Goal: Information Seeking & Learning: Learn about a topic

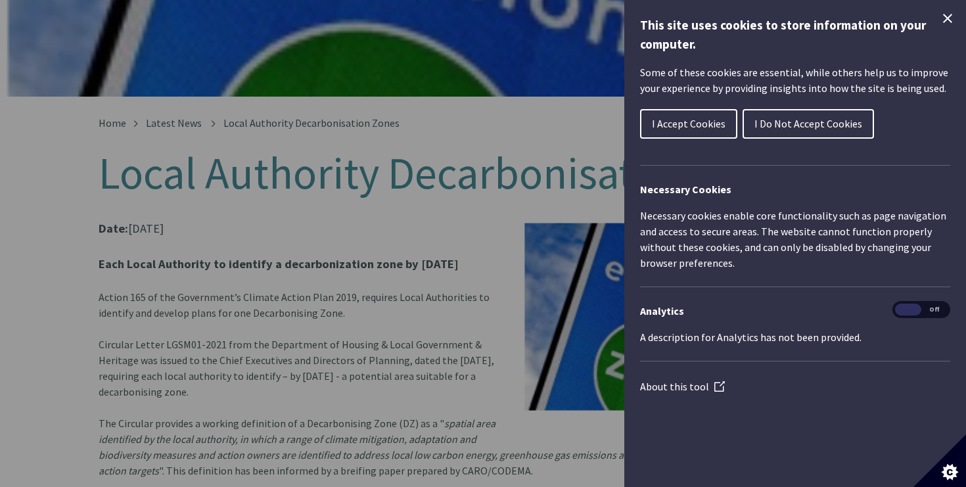
scroll to position [195, 0]
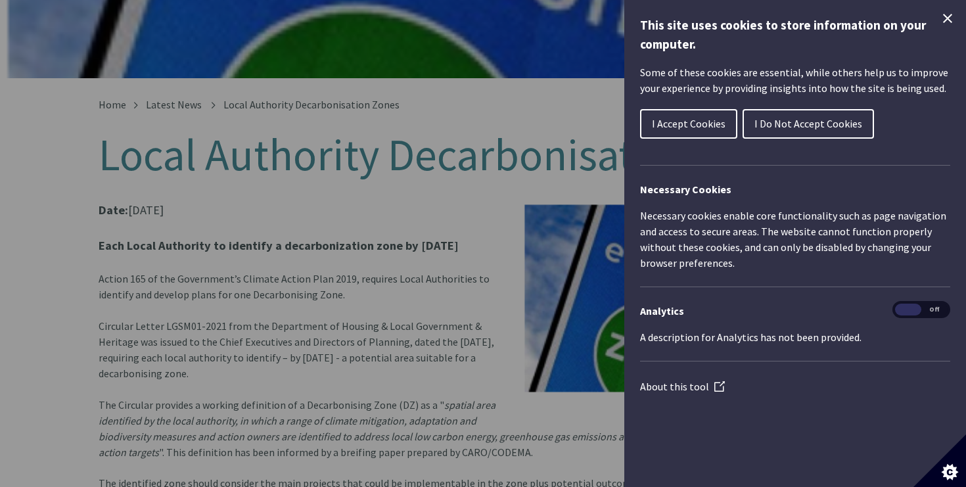
click at [679, 114] on button "I Accept Cookies" at bounding box center [688, 124] width 97 height 30
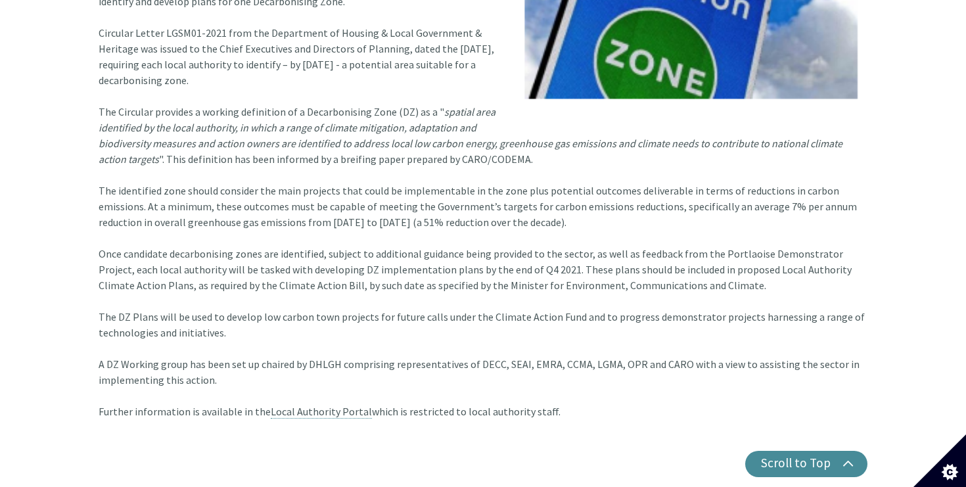
scroll to position [524, 0]
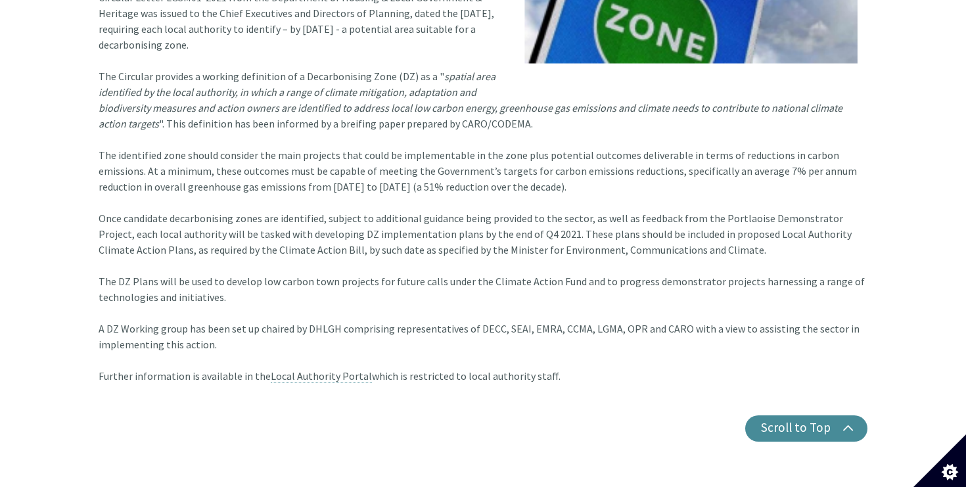
click at [199, 212] on font "Once candidate decarbonising zones are identified, subject to additional guidan…" at bounding box center [475, 234] width 753 height 45
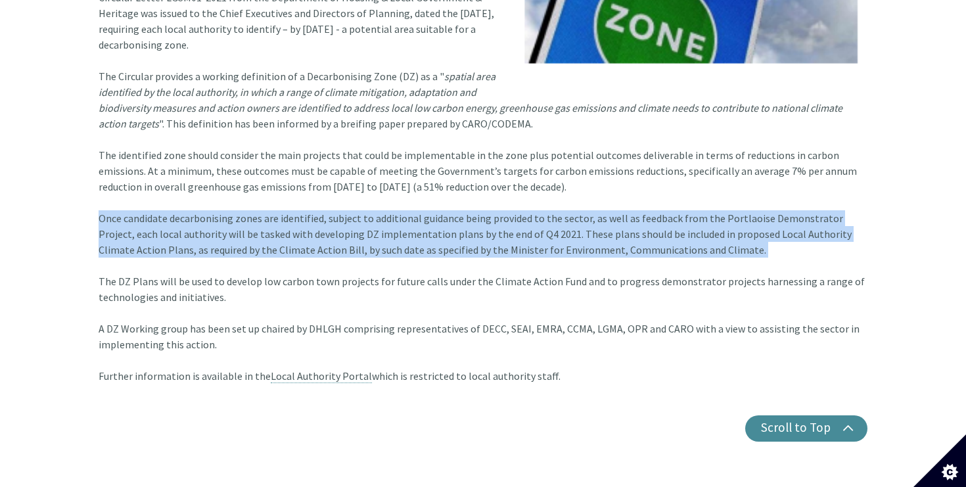
click at [173, 212] on font "Once candidate decarbonising zones are identified, subject to additional guidan…" at bounding box center [475, 234] width 753 height 45
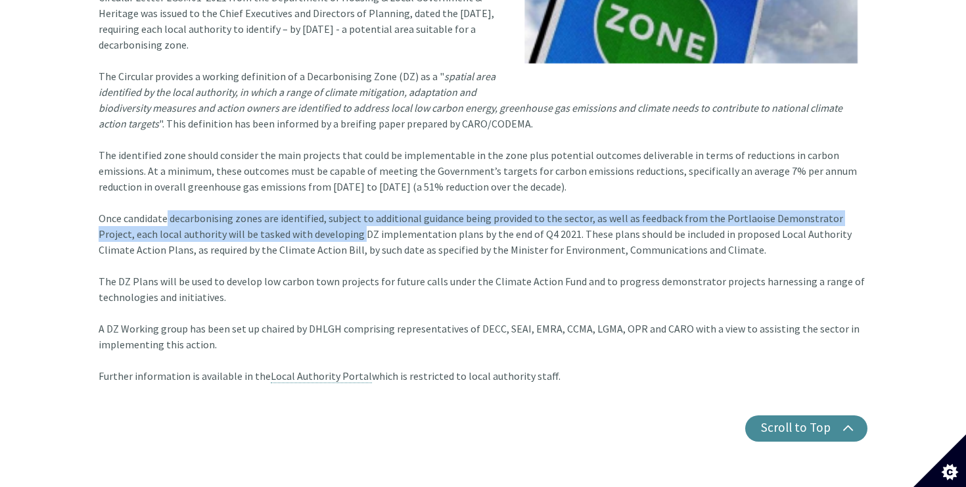
drag, startPoint x: 172, startPoint y: 206, endPoint x: 321, endPoint y: 221, distance: 149.3
click at [322, 221] on font "Once candidate decarbonising zones are identified, subject to additional guidan…" at bounding box center [475, 234] width 753 height 45
click at [321, 221] on font "Once candidate decarbonising zones are identified, subject to additional guidan…" at bounding box center [475, 234] width 753 height 45
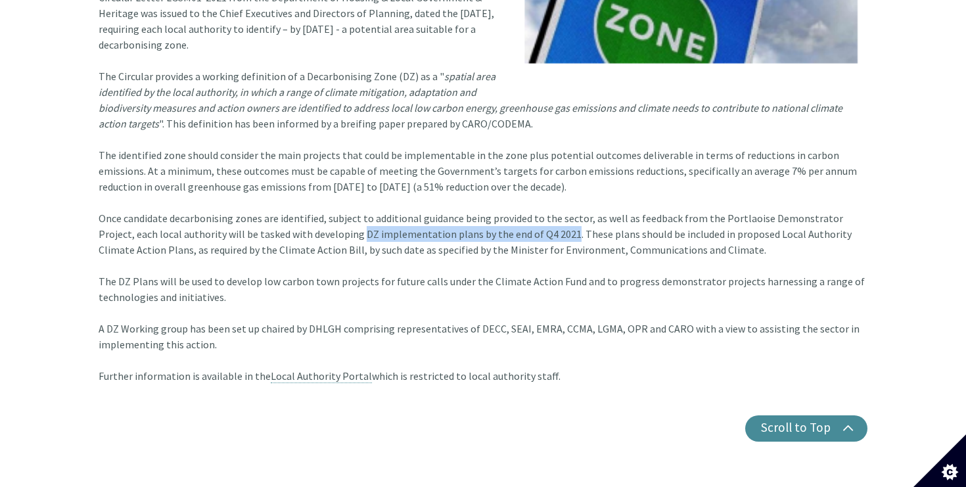
drag, startPoint x: 321, startPoint y: 221, endPoint x: 523, endPoint y: 220, distance: 201.8
click at [523, 220] on font "Once candidate decarbonising zones are identified, subject to additional guidan…" at bounding box center [475, 234] width 753 height 45
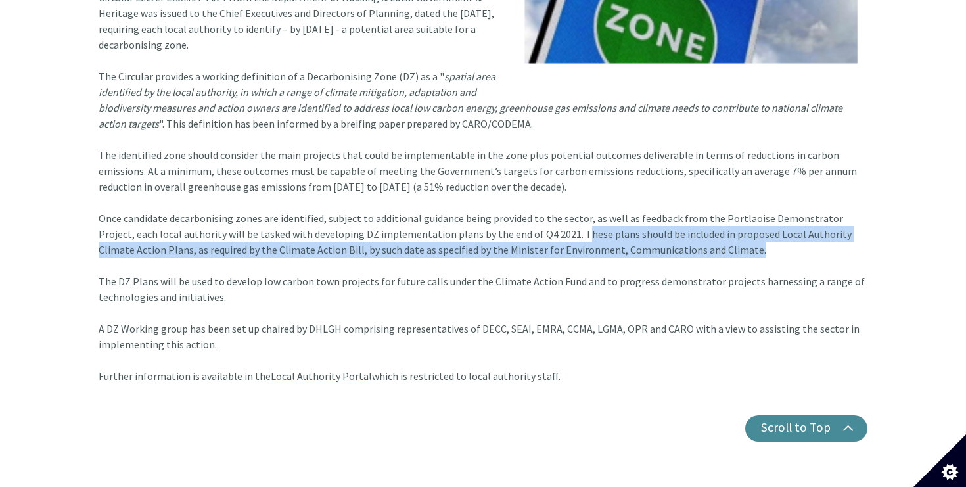
drag, startPoint x: 538, startPoint y: 220, endPoint x: 761, endPoint y: 230, distance: 223.1
click at [761, 230] on div "Once candidate decarbonising zones are identified, subject to additional guidan…" at bounding box center [483, 241] width 769 height 63
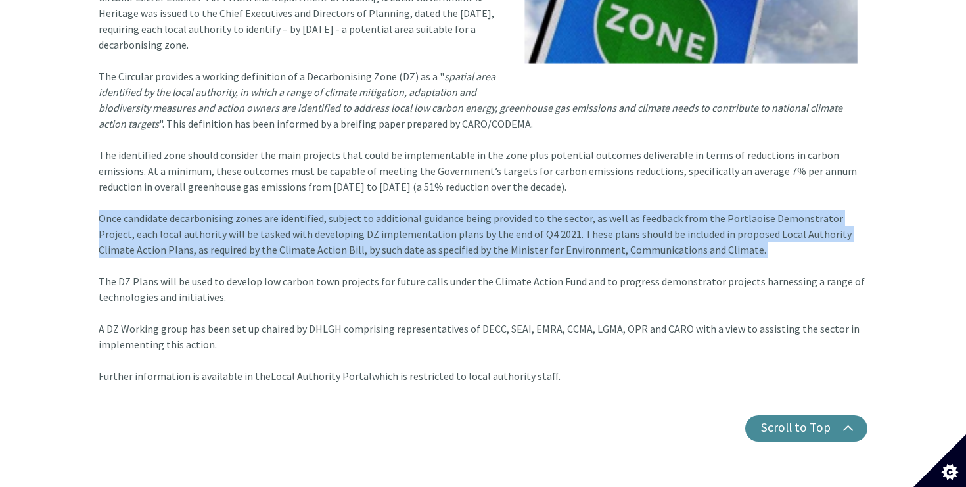
click at [761, 230] on div "Once candidate decarbonising zones are identified, subject to additional guidan…" at bounding box center [483, 241] width 769 height 63
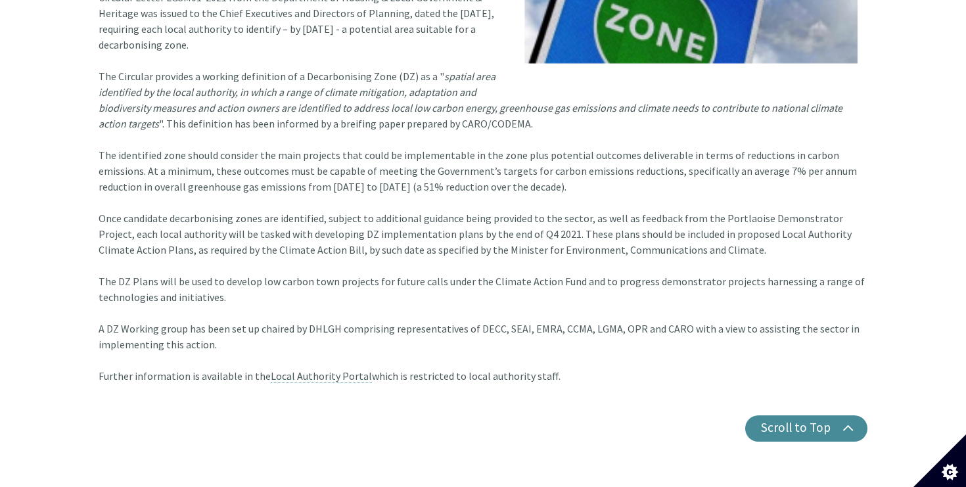
click at [753, 231] on div "Once candidate decarbonising zones are identified, subject to additional guidan…" at bounding box center [483, 241] width 769 height 63
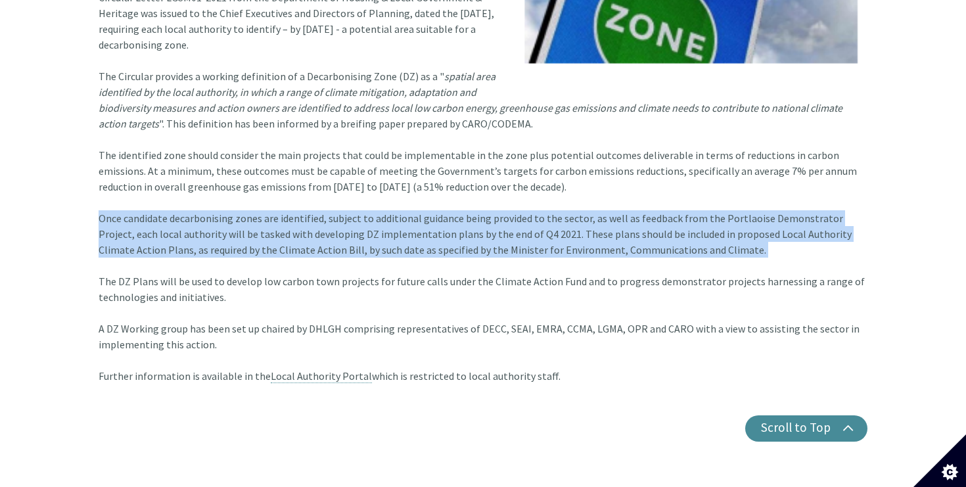
click at [753, 231] on div "Once candidate decarbonising zones are identified, subject to additional guidan…" at bounding box center [483, 241] width 769 height 63
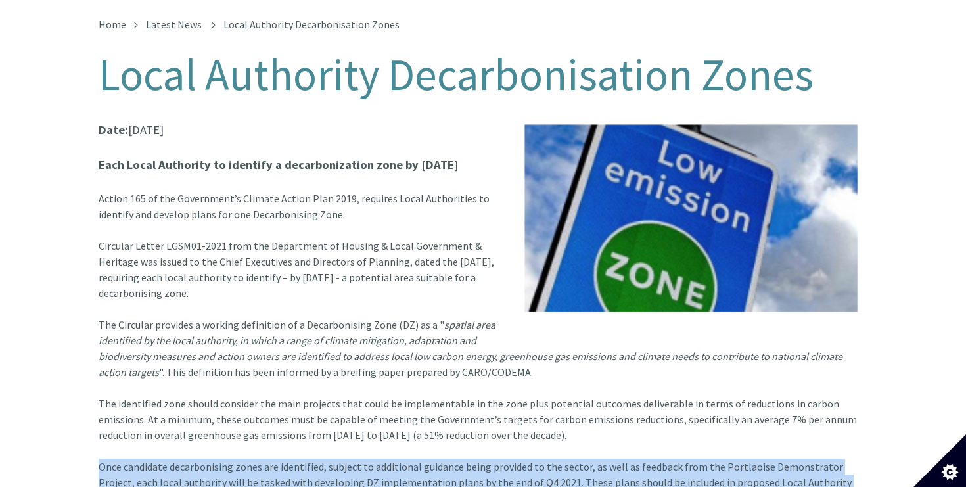
scroll to position [275, 0]
click at [337, 219] on div "Action 165 of the Government’s Climate Action Plan 2019, requires Local Authori…" at bounding box center [483, 214] width 769 height 47
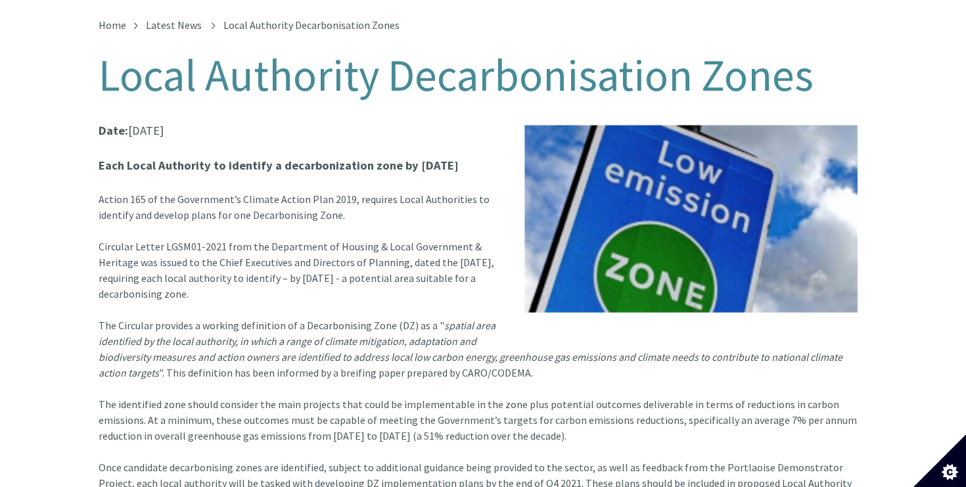
click at [337, 219] on div "Action 165 of the Government’s Climate Action Plan 2019, requires Local Authori…" at bounding box center [483, 214] width 769 height 47
click at [337, 241] on div "Circular Letter LGSM01-2021 from the Department of Housing & Local Government &…" at bounding box center [483, 278] width 769 height 79
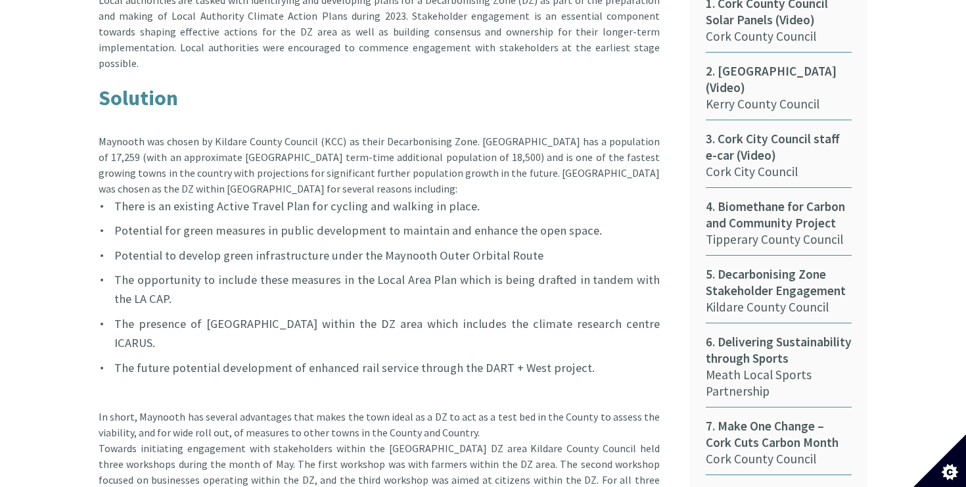
scroll to position [897, 0]
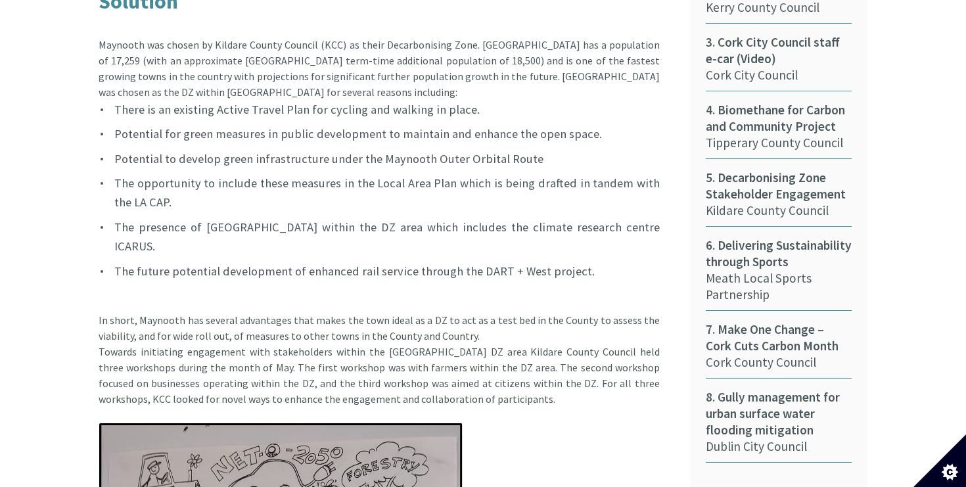
click at [262, 124] on li "Potential for green measures in public development to maintain and enhance the …" at bounding box center [379, 133] width 561 height 19
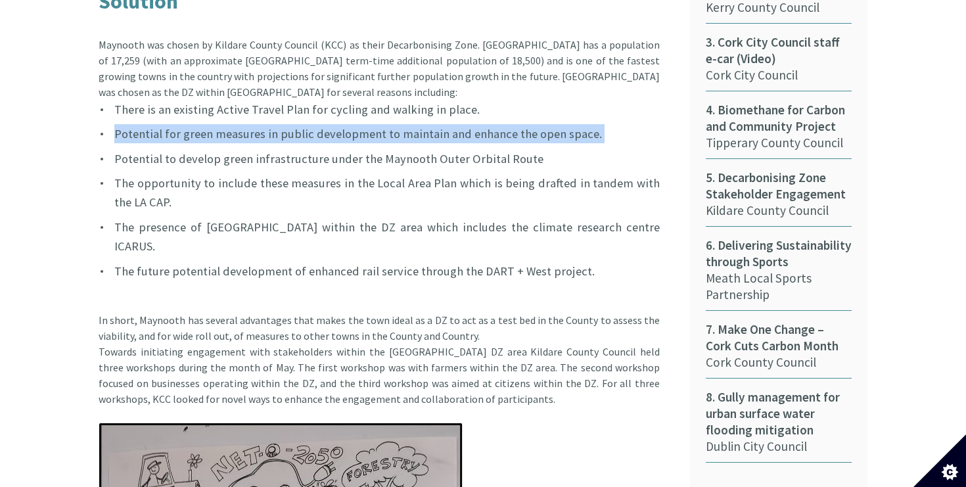
click at [258, 141] on ul "There is an existing Active Travel Plan for cycling and walking in place. Poten…" at bounding box center [379, 190] width 561 height 181
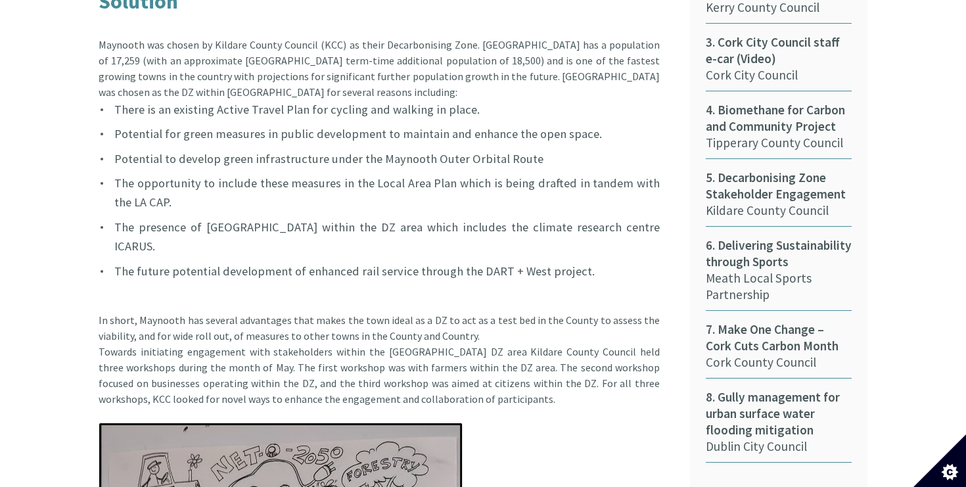
click at [258, 141] on ul "There is an existing Active Travel Plan for cycling and walking in place. Poten…" at bounding box center [379, 190] width 561 height 181
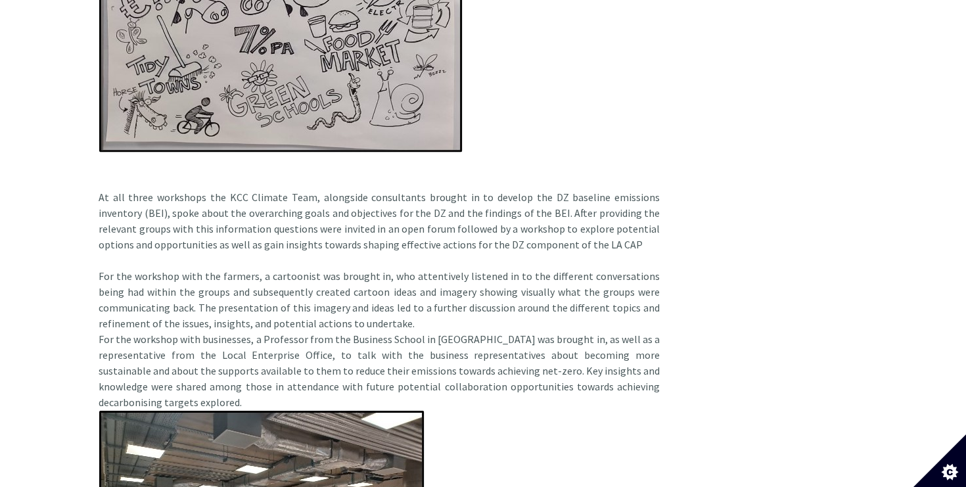
scroll to position [1647, 0]
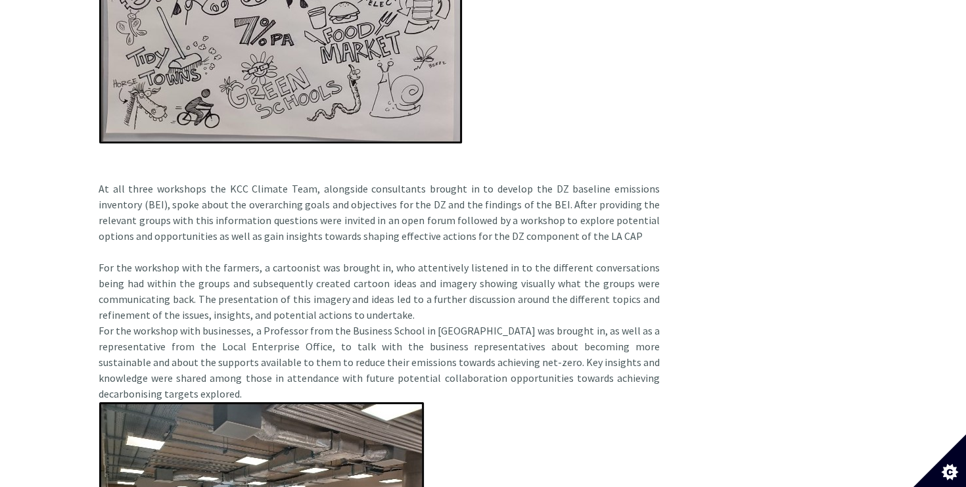
click at [458, 312] on div "In short, Maynooth has several advantages that makes the town ideal as a DZ to …" at bounding box center [379, 226] width 561 height 1360
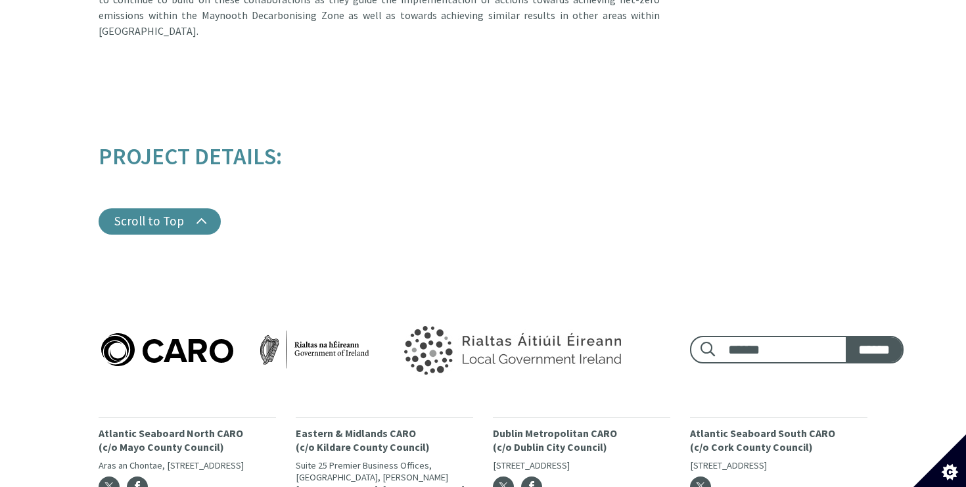
scroll to position [3902, 0]
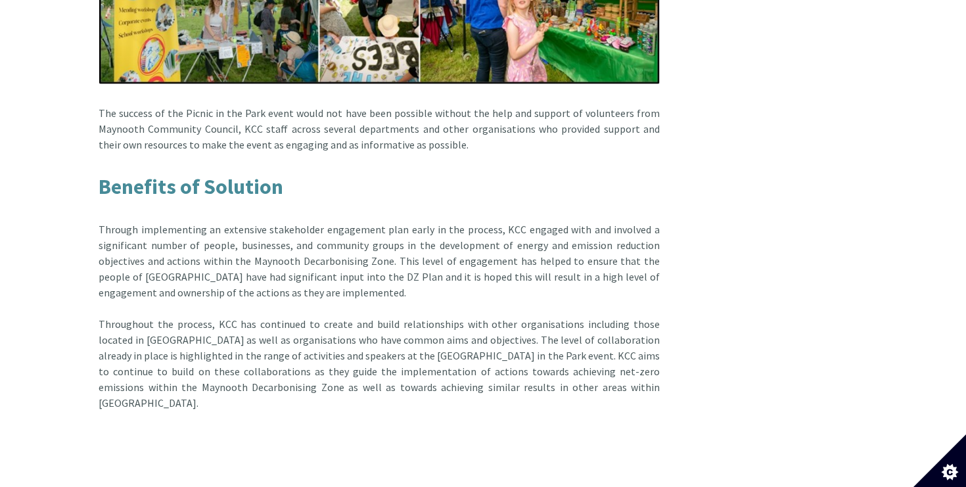
click at [461, 288] on div "Through implementing an extensive stakeholder engagement plan early in the proc…" at bounding box center [379, 308] width 561 height 205
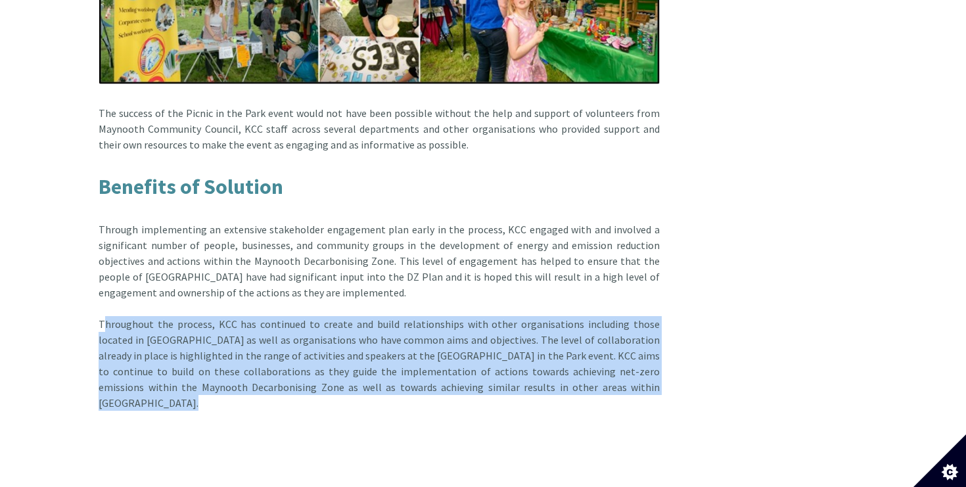
click at [293, 206] on div "Through implementing an extensive stakeholder engagement plan early in the proc…" at bounding box center [379, 308] width 561 height 205
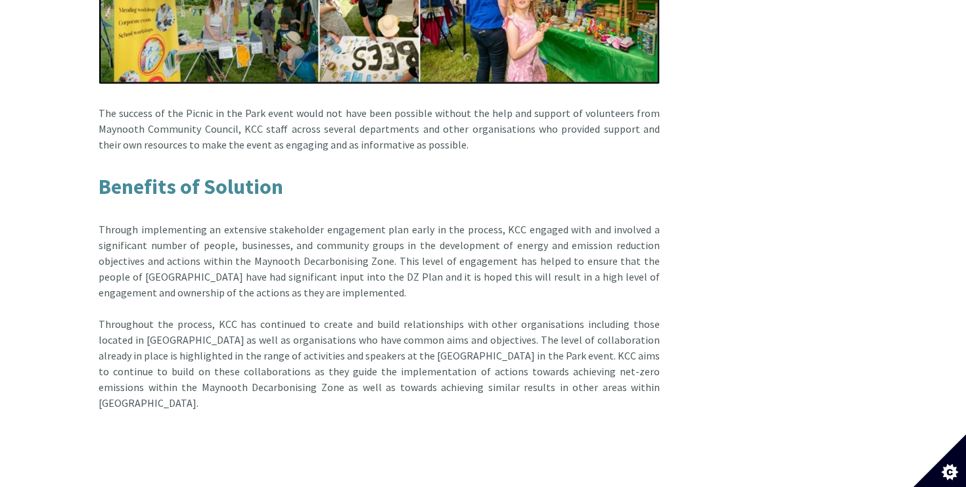
click at [293, 206] on div "Through implementing an extensive stakeholder engagement plan early in the proc…" at bounding box center [379, 308] width 561 height 205
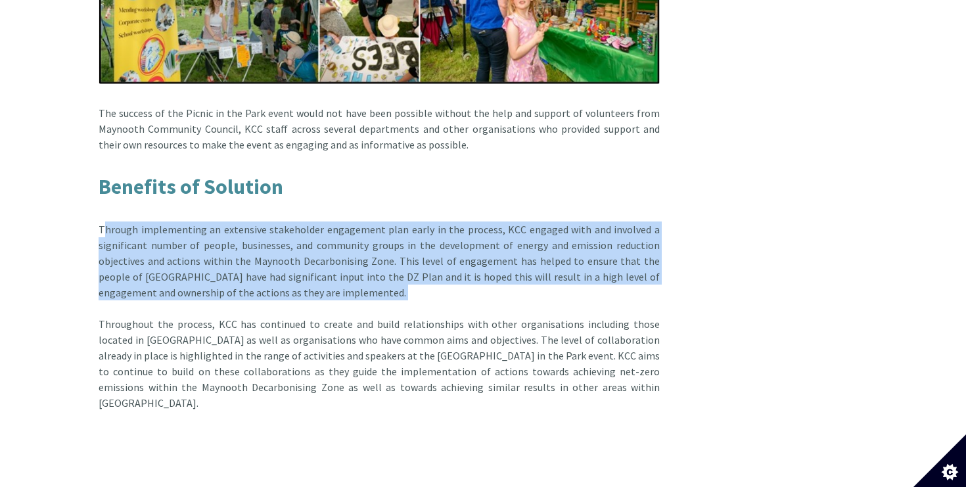
click at [406, 206] on div "Through implementing an extensive stakeholder engagement plan early in the proc…" at bounding box center [379, 308] width 561 height 205
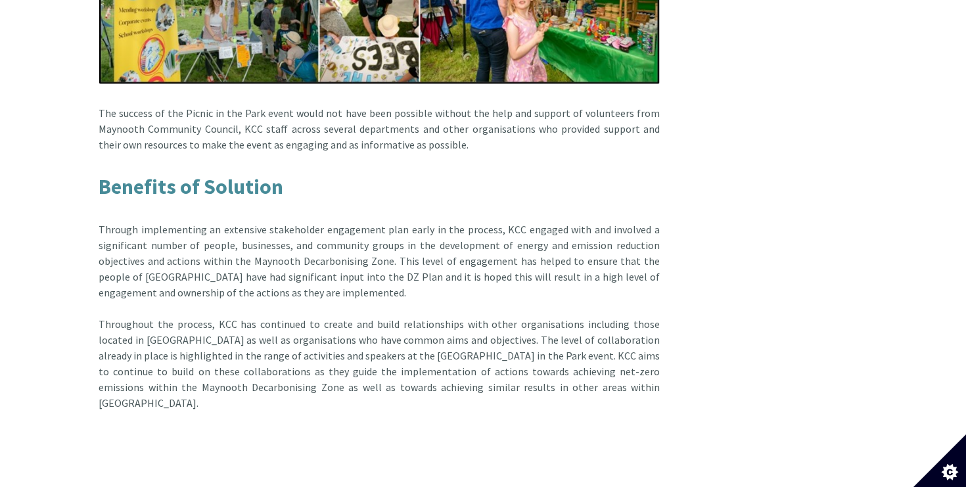
click at [406, 206] on div "Through implementing an extensive stakeholder engagement plan early in the proc…" at bounding box center [379, 308] width 561 height 205
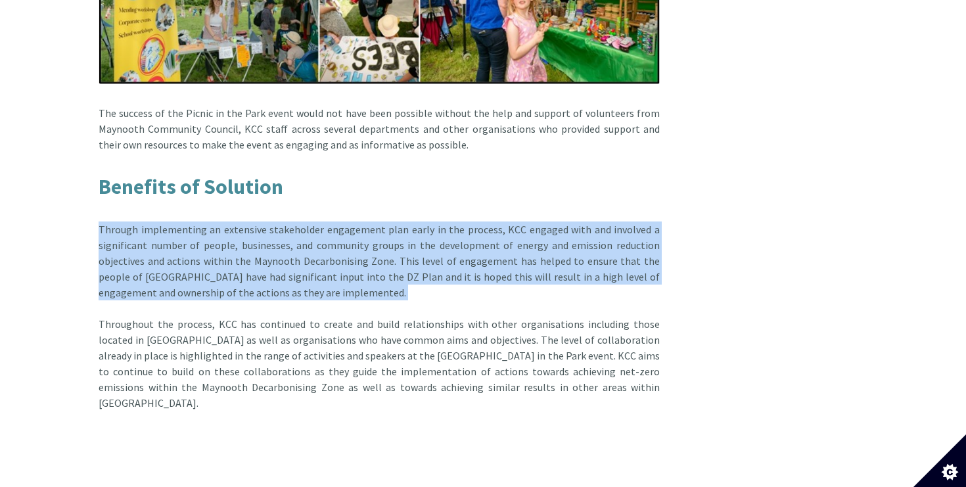
click at [406, 206] on div "Through implementing an extensive stakeholder engagement plan early in the proc…" at bounding box center [379, 308] width 561 height 205
click at [319, 251] on div "Through implementing an extensive stakeholder engagement plan early in the proc…" at bounding box center [379, 308] width 561 height 205
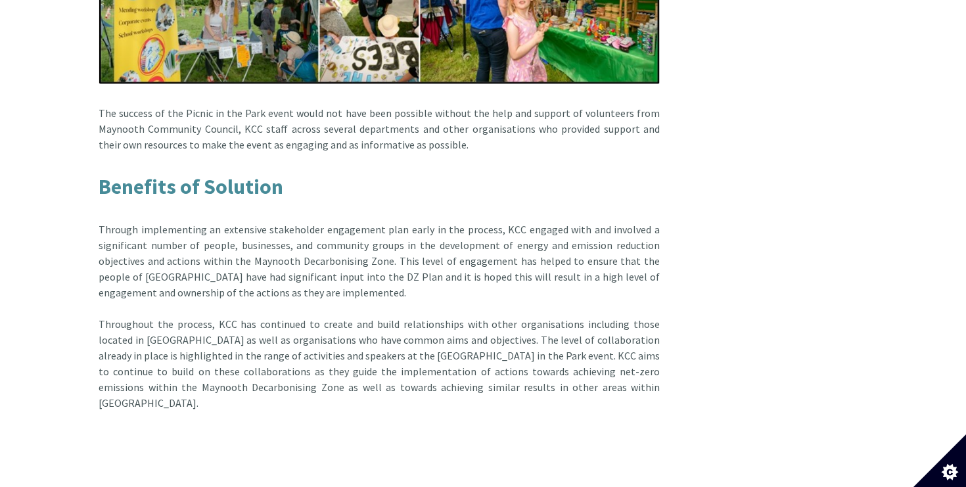
click at [319, 251] on div "Through implementing an extensive stakeholder engagement plan early in the proc…" at bounding box center [379, 308] width 561 height 205
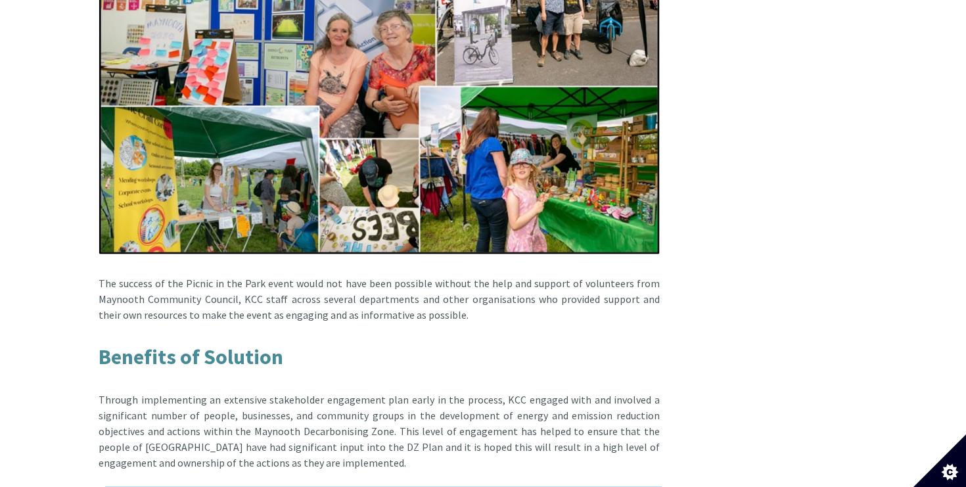
click at [319, 323] on h3 "Benefits of Solution" at bounding box center [379, 346] width 561 height 46
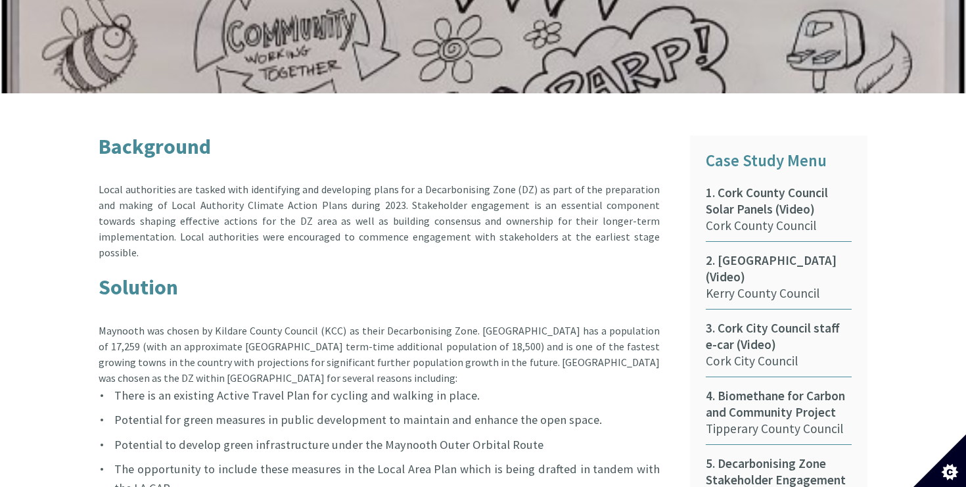
scroll to position [508, 0]
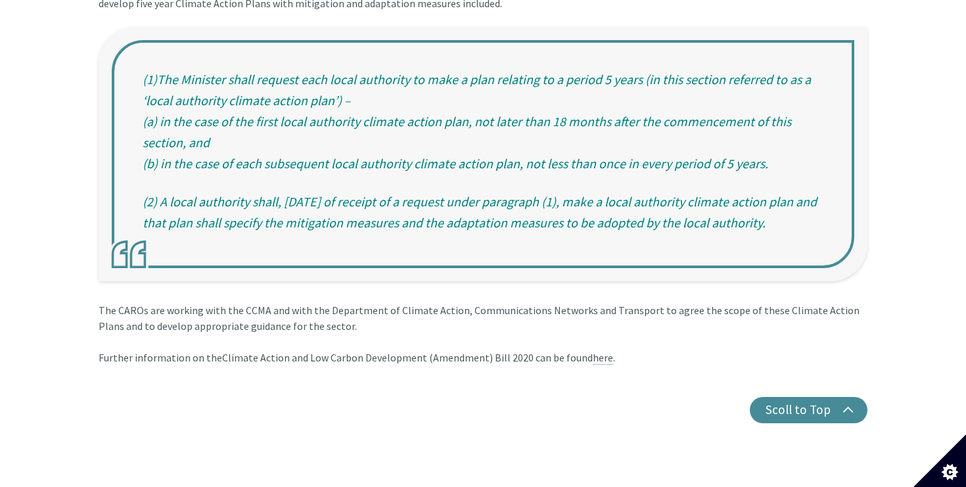
scroll to position [474, 0]
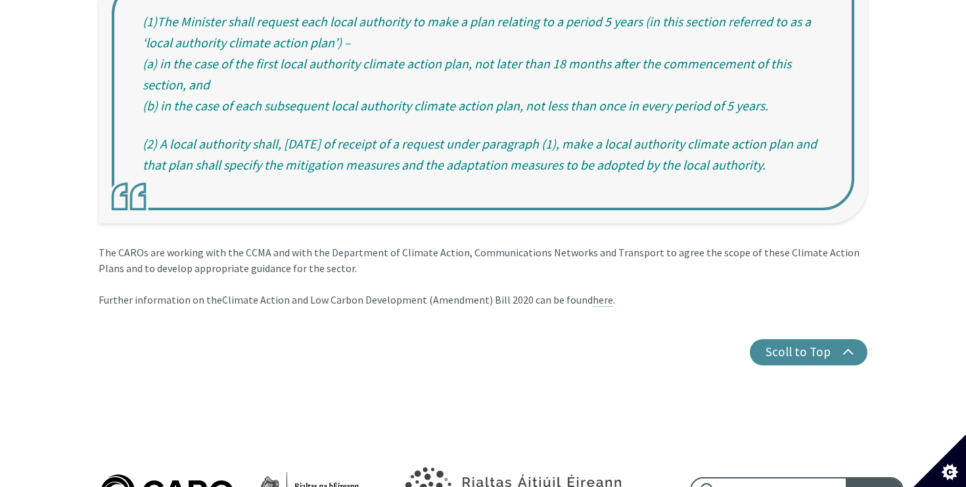
click at [596, 245] on div "The CAROs are working with the CCMA and with the Department of Climate Action, …" at bounding box center [483, 276] width 769 height 63
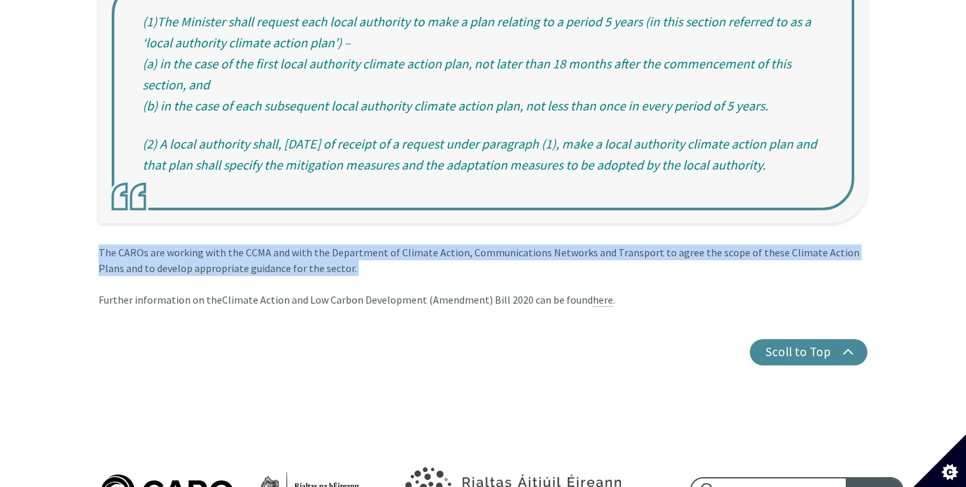
click at [596, 245] on div "The CAROs are working with the CCMA and with the Department of Climate Action, …" at bounding box center [483, 276] width 769 height 63
click at [508, 255] on div "The CAROs are working with the CCMA and with the Department of Climate Action, …" at bounding box center [483, 276] width 769 height 63
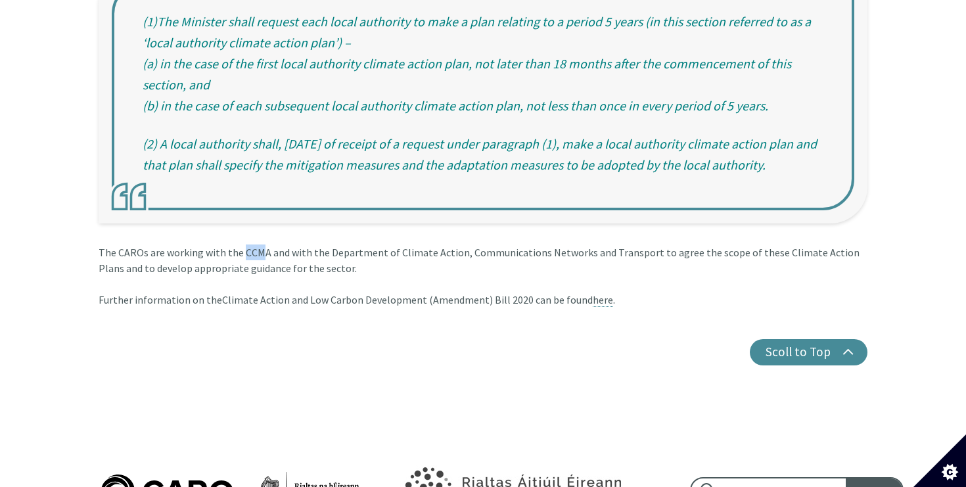
drag, startPoint x: 241, startPoint y: 241, endPoint x: 258, endPoint y: 241, distance: 17.7
click at [258, 245] on div "The CAROs are working with the CCMA and with the Department of Climate Action, …" at bounding box center [483, 276] width 769 height 63
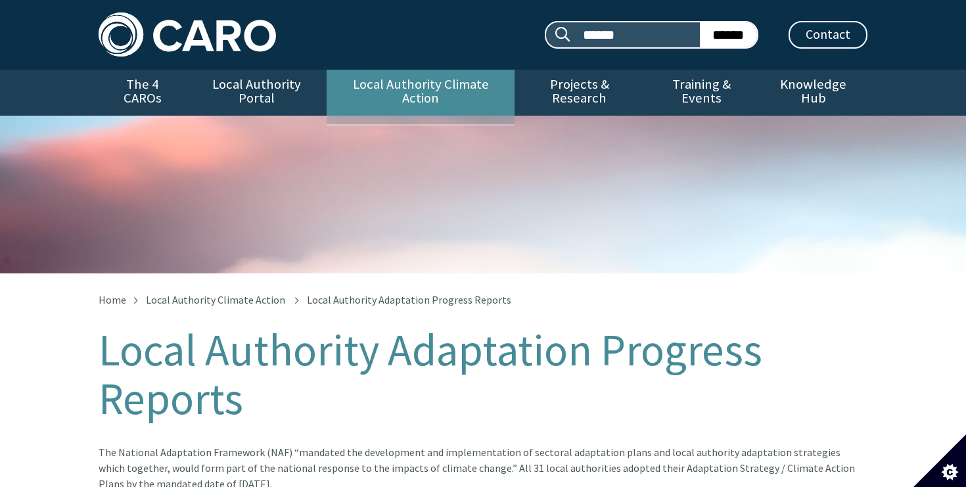
click at [432, 93] on link "Local Authority Climate Action" at bounding box center [420, 93] width 187 height 46
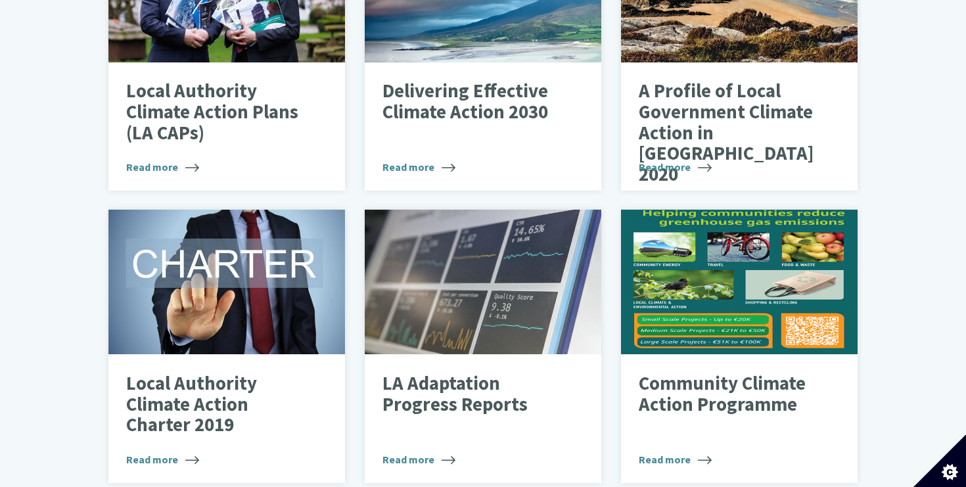
scroll to position [615, 0]
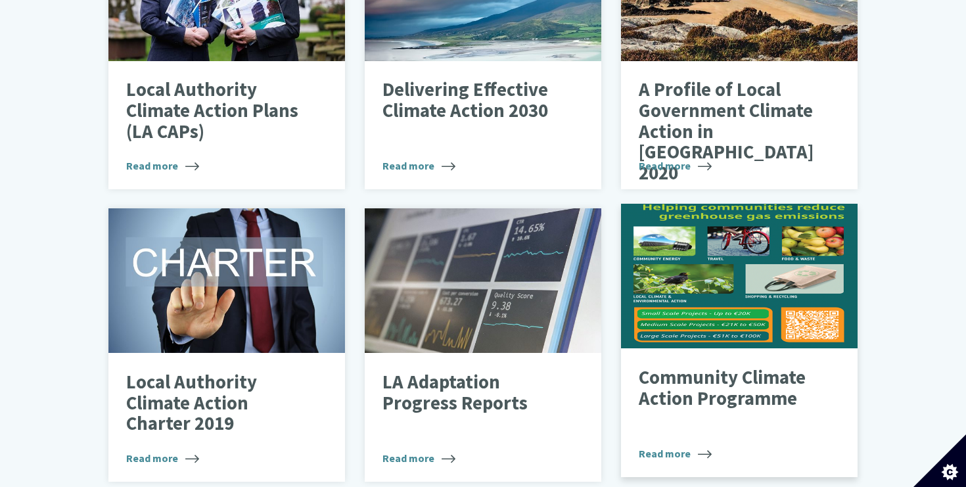
click at [720, 388] on p "Community Climate Action Programme" at bounding box center [729, 387] width 181 height 41
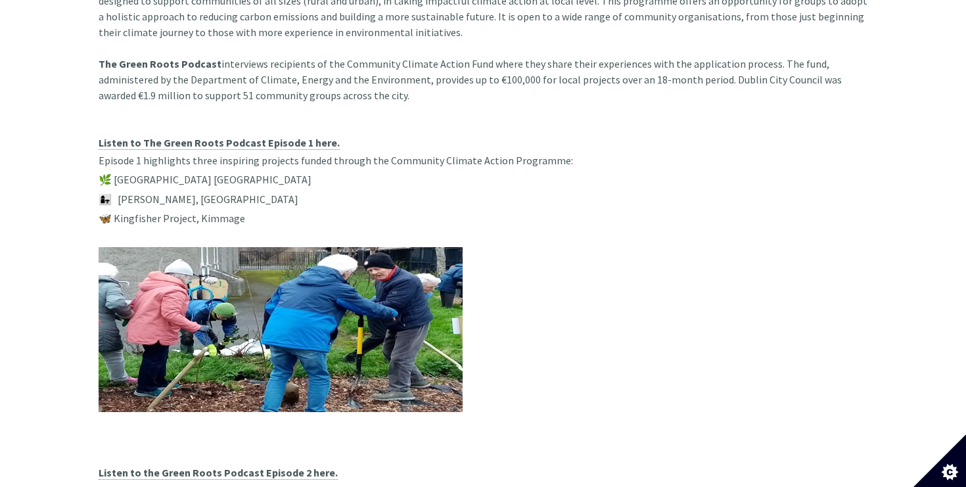
scroll to position [57, 0]
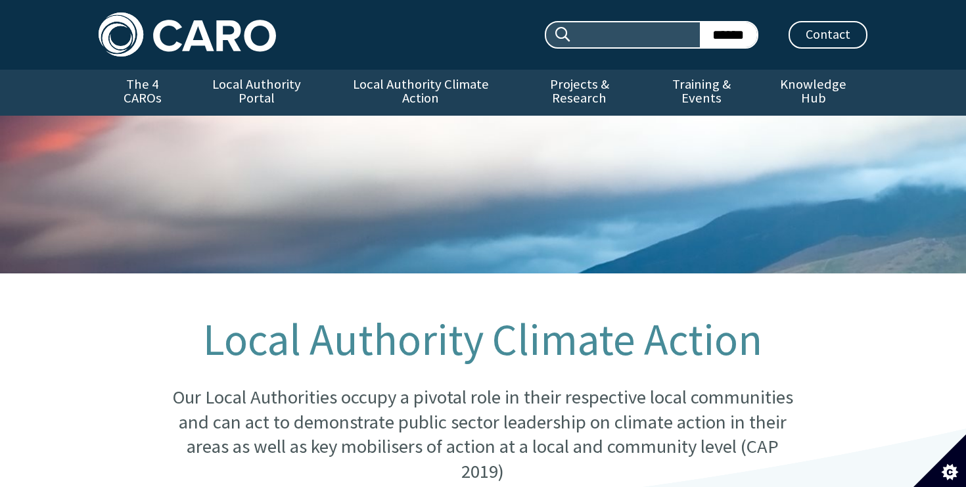
scroll to position [625, 0]
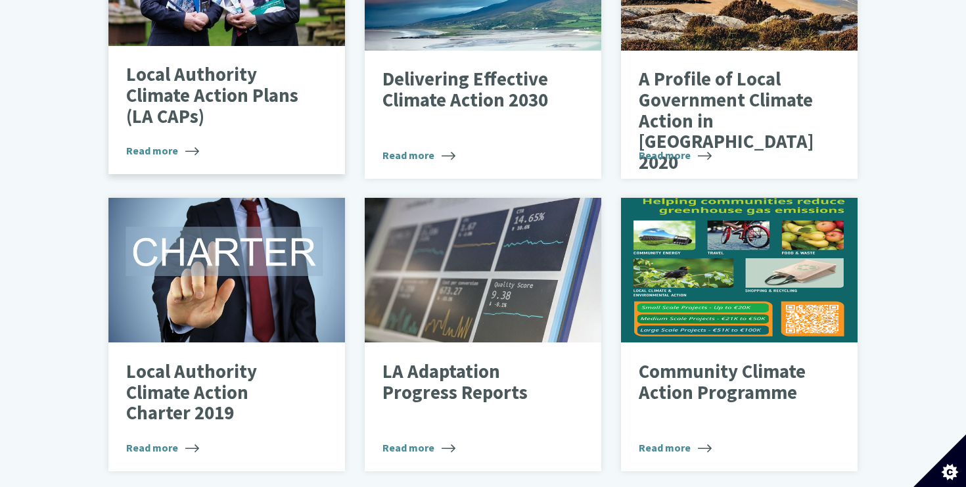
click at [128, 106] on p "Local Authority Climate Action Plans (LA CAPs)" at bounding box center [216, 95] width 181 height 62
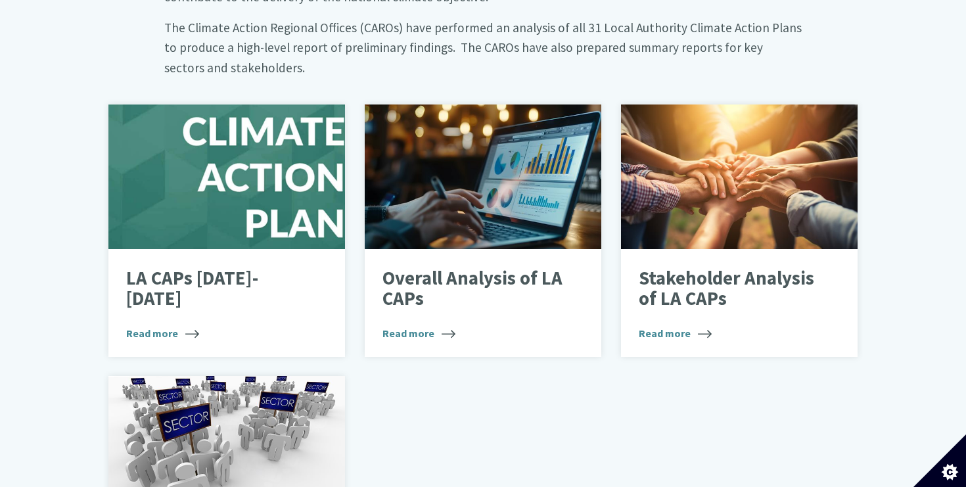
scroll to position [901, 0]
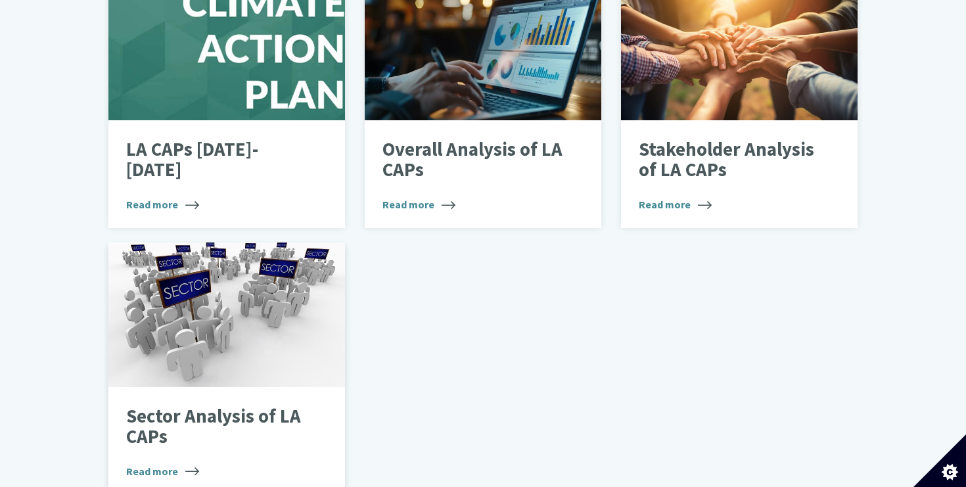
click at [257, 406] on p "Sector Analysis of LA CAPs" at bounding box center [216, 426] width 181 height 41
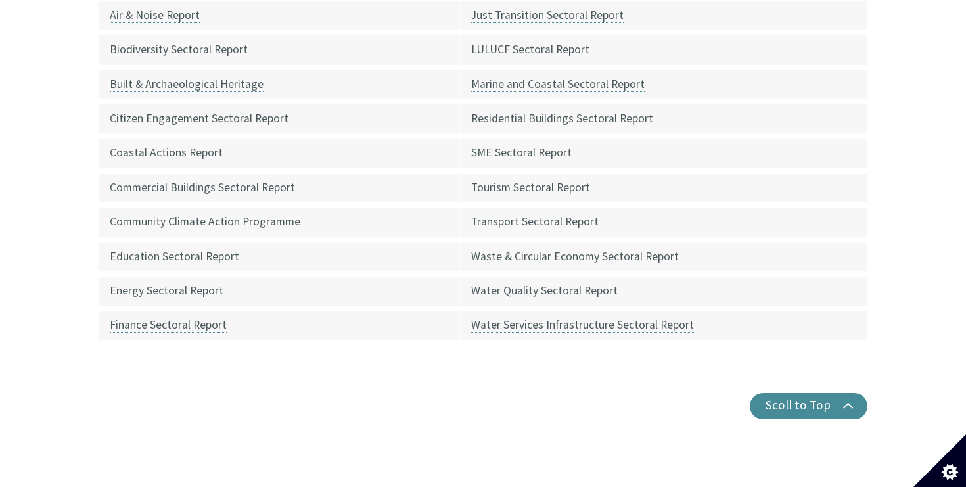
scroll to position [673, 0]
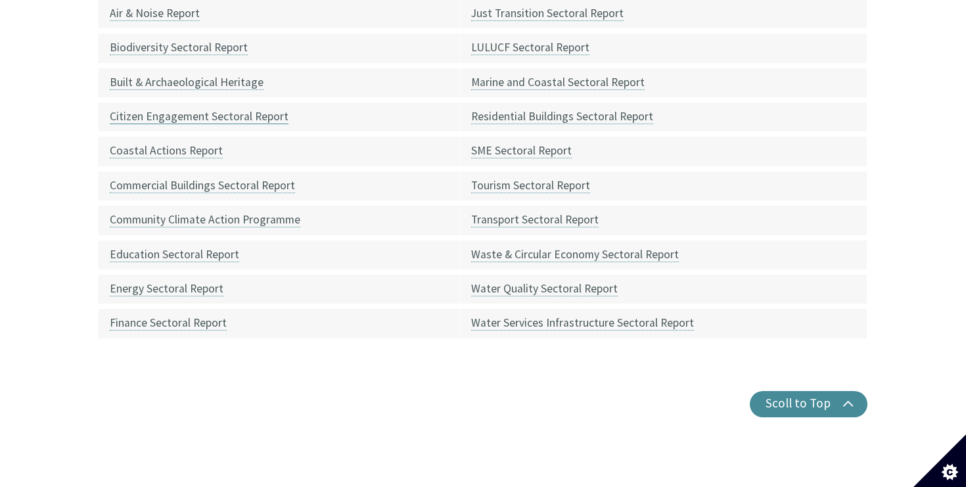
click at [230, 109] on link "Citizen Engagement Sectoral Report" at bounding box center [199, 116] width 179 height 15
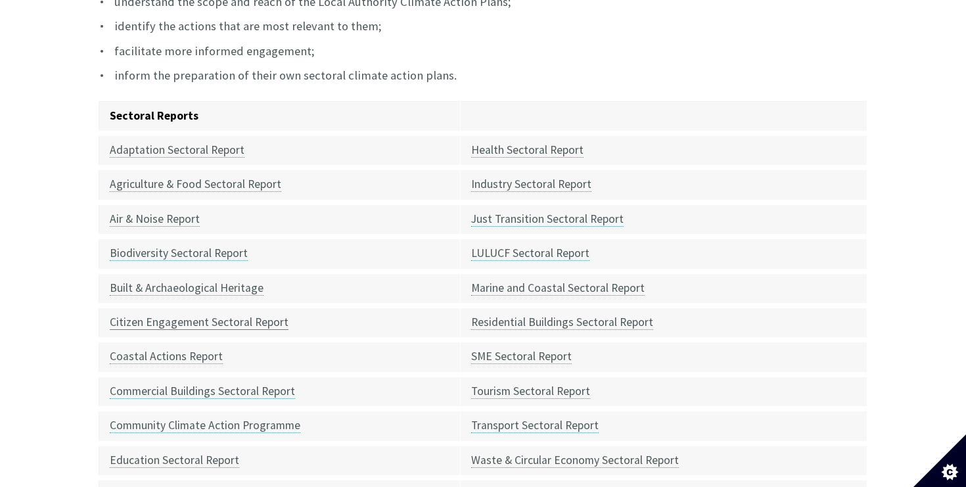
scroll to position [466, 0]
click at [213, 66] on li "inform the preparation of their own sectoral climate action plans." at bounding box center [483, 75] width 769 height 19
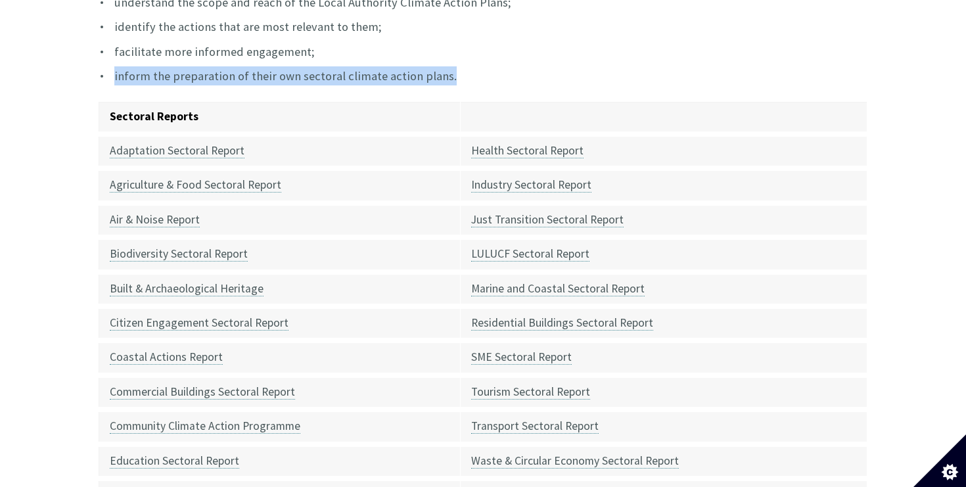
click at [202, 48] on ul "understand the scope and reach of the Local Authority Climate Action Plans; ide…" at bounding box center [483, 39] width 769 height 93
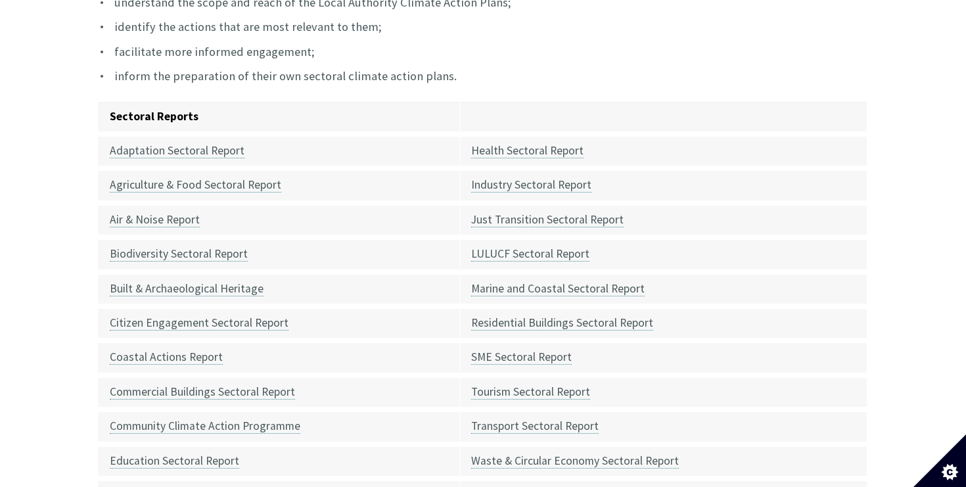
click at [202, 48] on ul "understand the scope and reach of the Local Authority Climate Action Plans; ide…" at bounding box center [483, 39] width 769 height 93
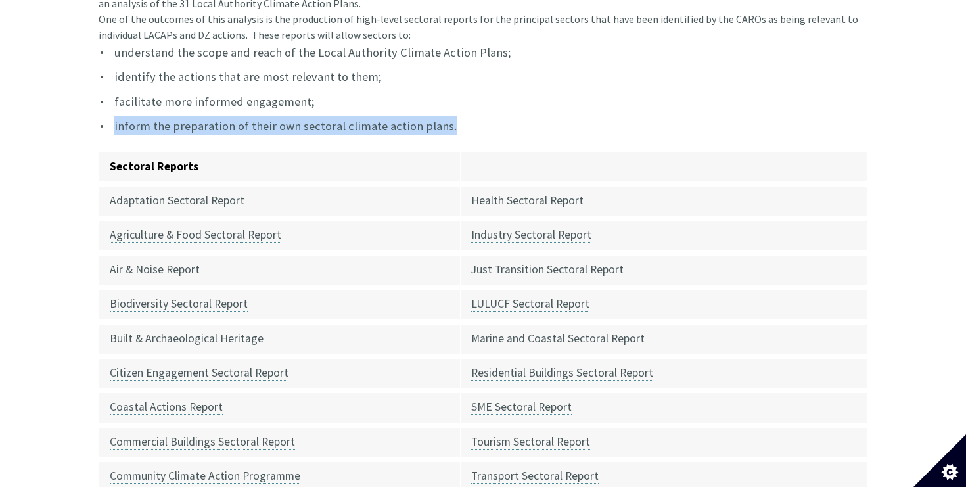
scroll to position [408, 0]
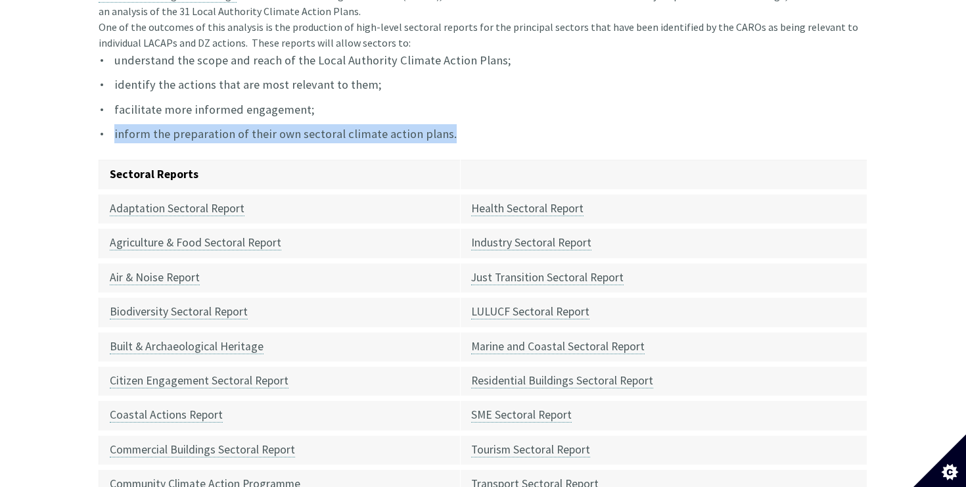
click at [202, 51] on li "understand the scope and reach of the Local Authority Climate Action Plans;" at bounding box center [483, 60] width 769 height 19
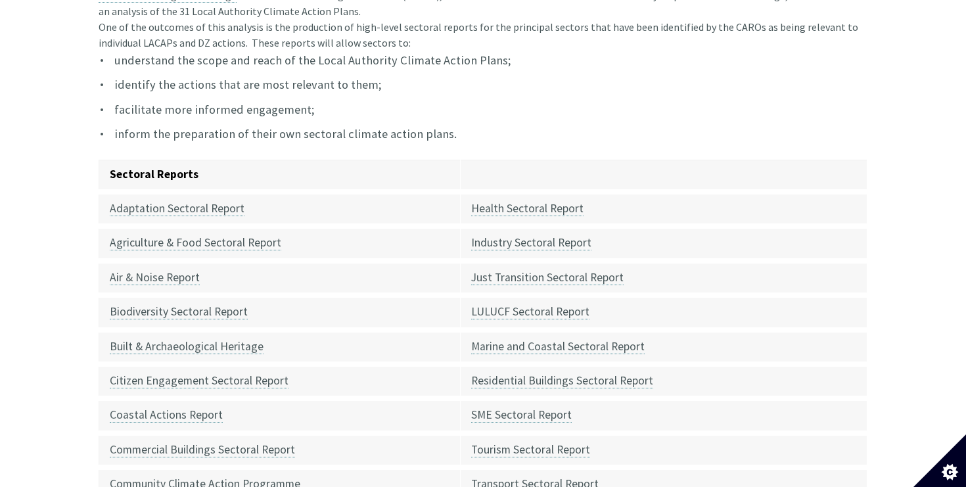
click at [202, 51] on li "understand the scope and reach of the Local Authority Climate Action Plans;" at bounding box center [483, 60] width 769 height 19
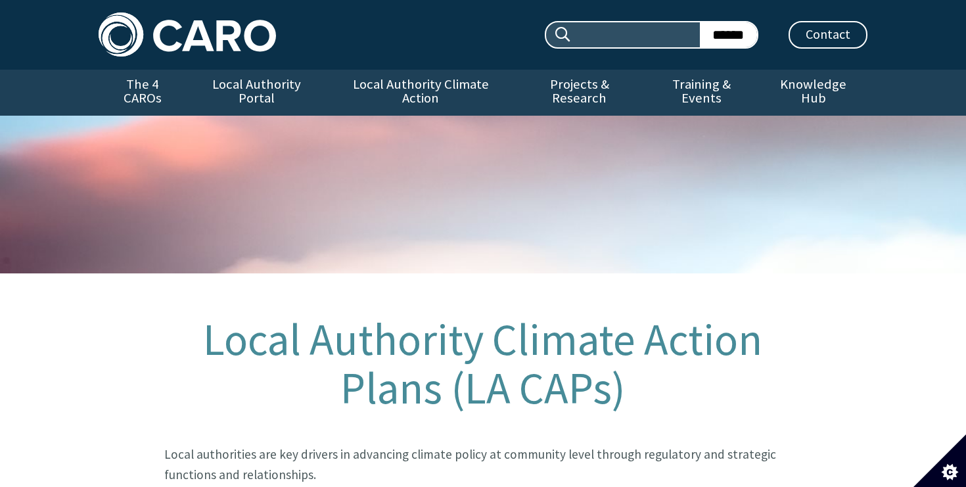
scroll to position [911, 0]
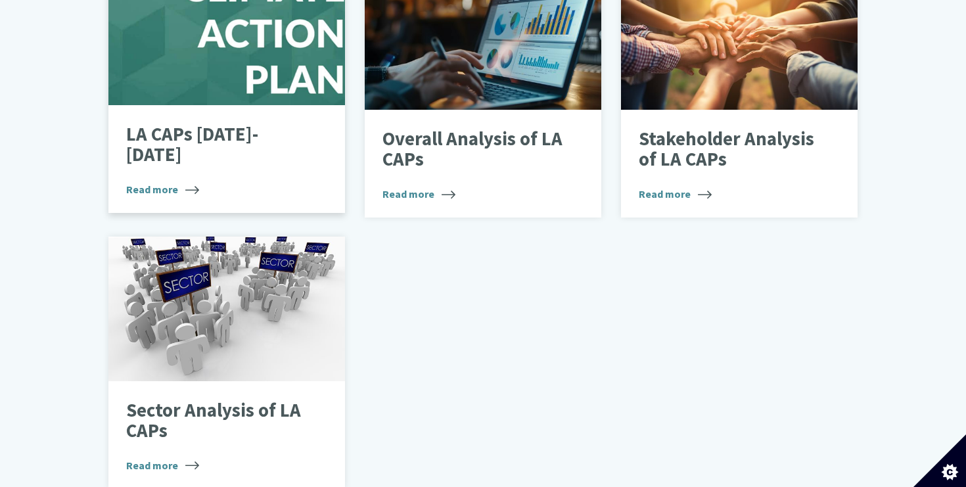
click at [213, 117] on div "LA CAPs 2024-2029 Read more" at bounding box center [226, 159] width 237 height 108
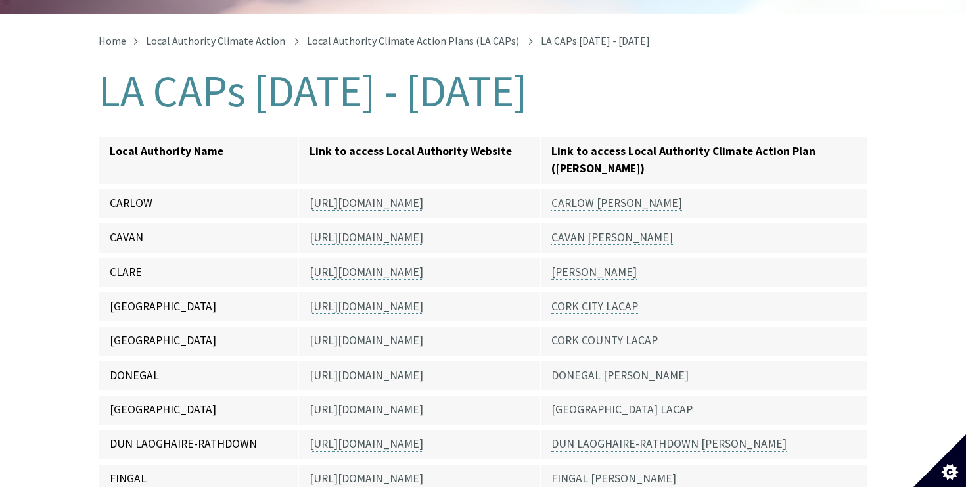
scroll to position [247, 0]
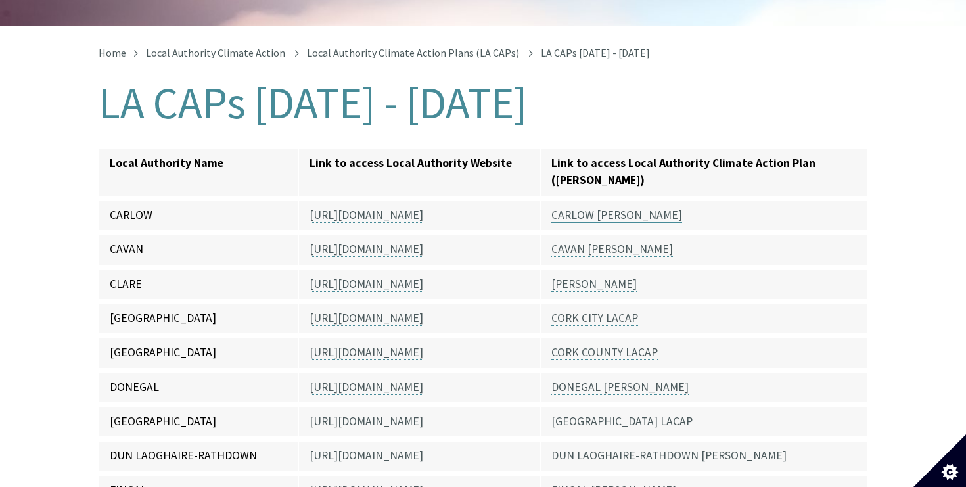
click at [614, 208] on link "CARLOW LACAP" at bounding box center [617, 215] width 131 height 15
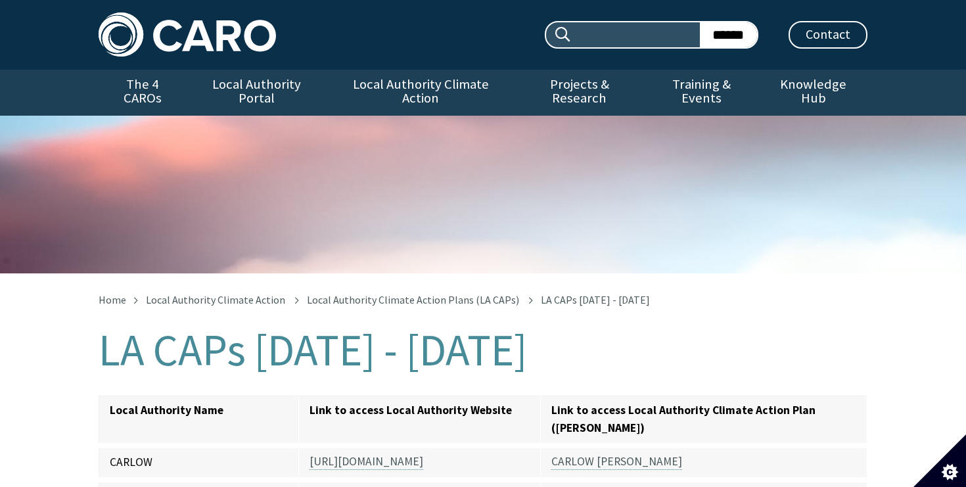
scroll to position [247, 0]
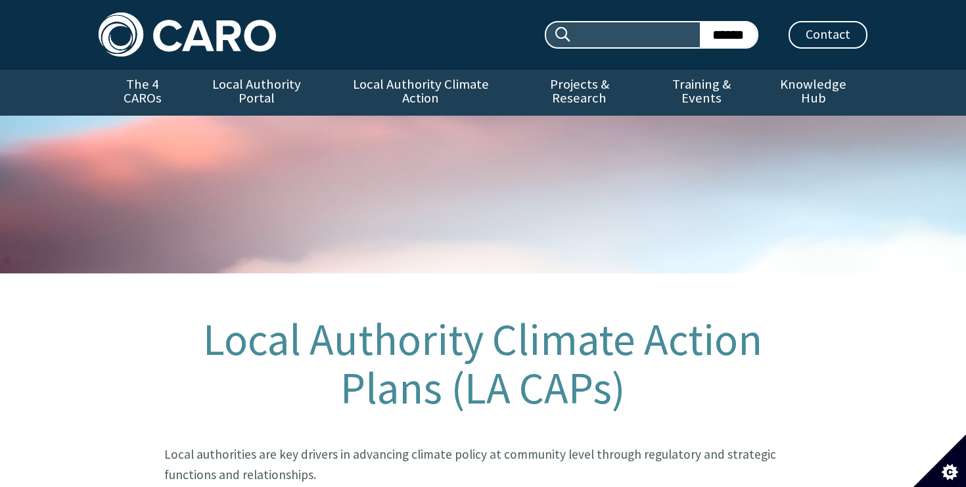
scroll to position [926, 0]
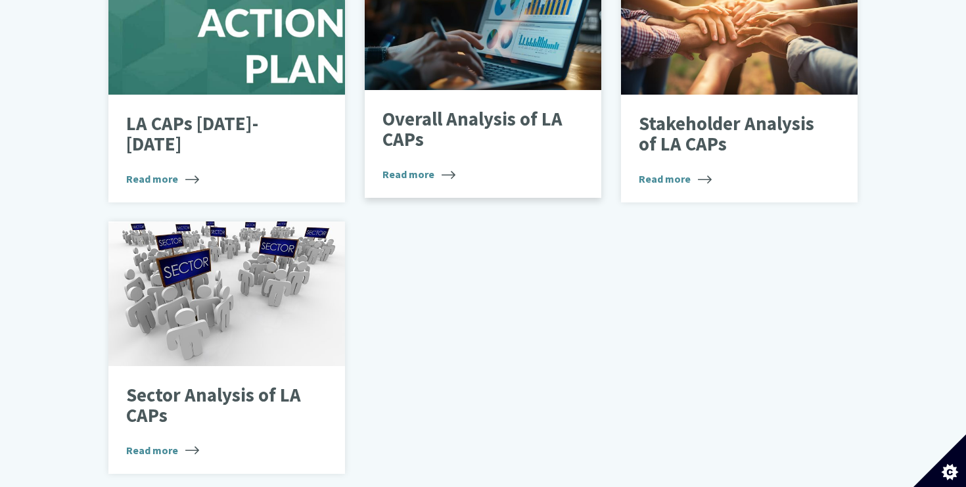
click at [433, 110] on p "Overall Analysis of LA CAPs" at bounding box center [473, 129] width 181 height 41
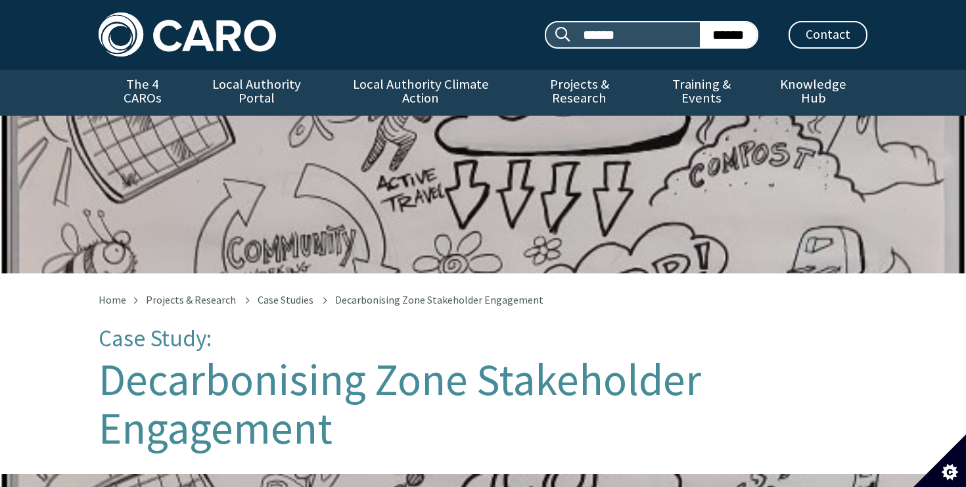
scroll to position [508, 0]
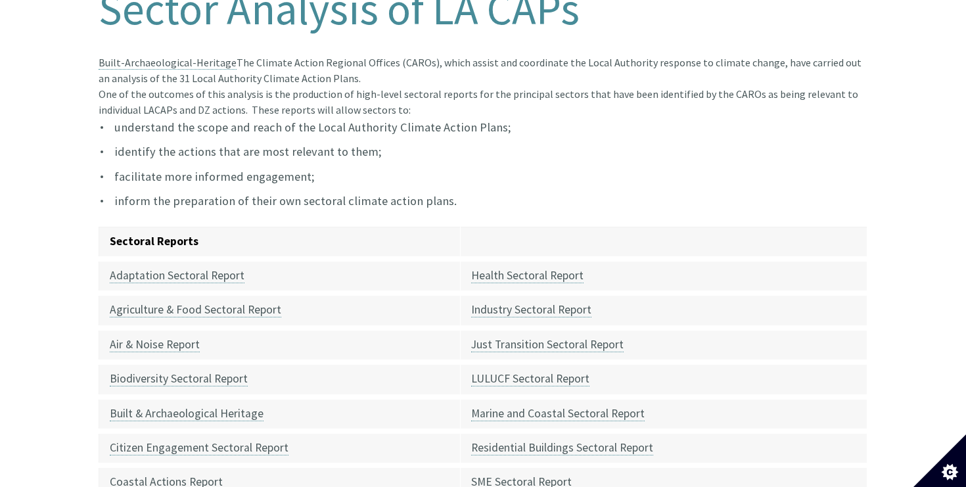
scroll to position [327, 0]
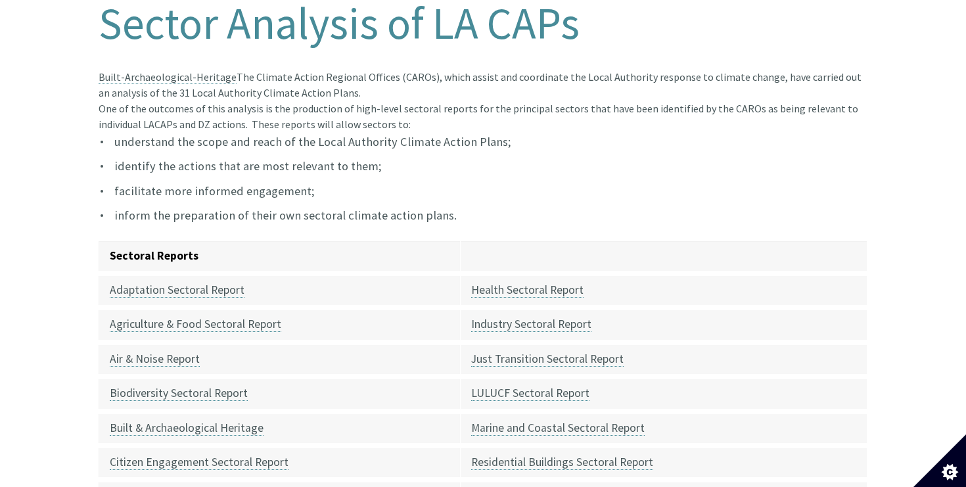
click at [362, 103] on article "Built-Archaeological-Heritage The Climate Action Regional Offices (CAROs), whic…" at bounding box center [483, 379] width 769 height 621
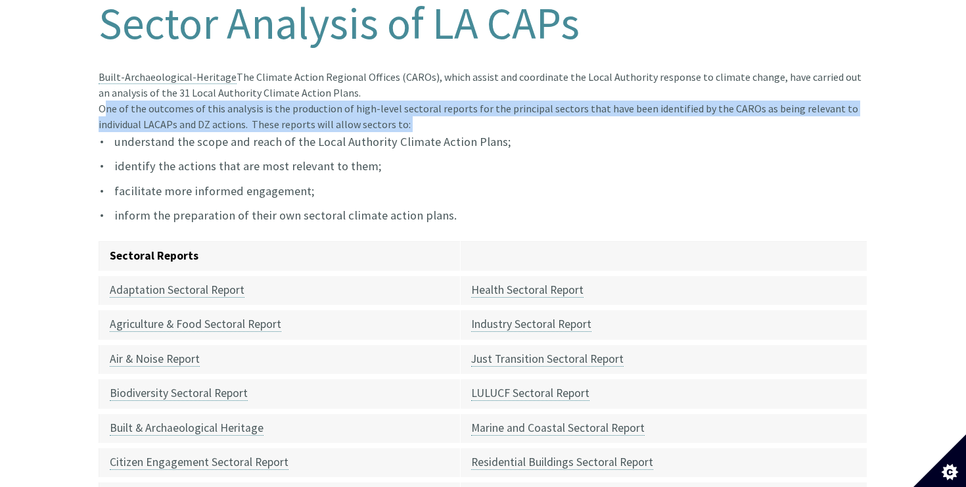
click at [366, 181] on li "facilitate more informed engagement;" at bounding box center [483, 190] width 769 height 19
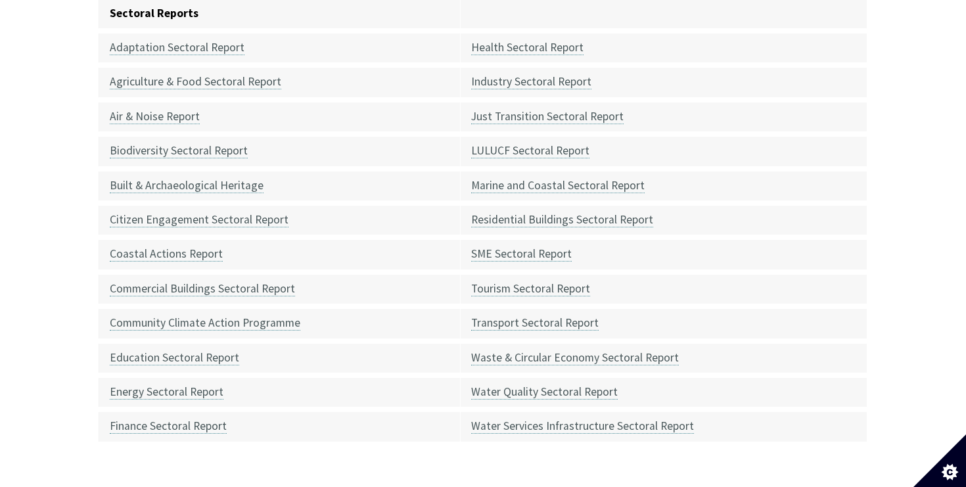
scroll to position [549, 0]
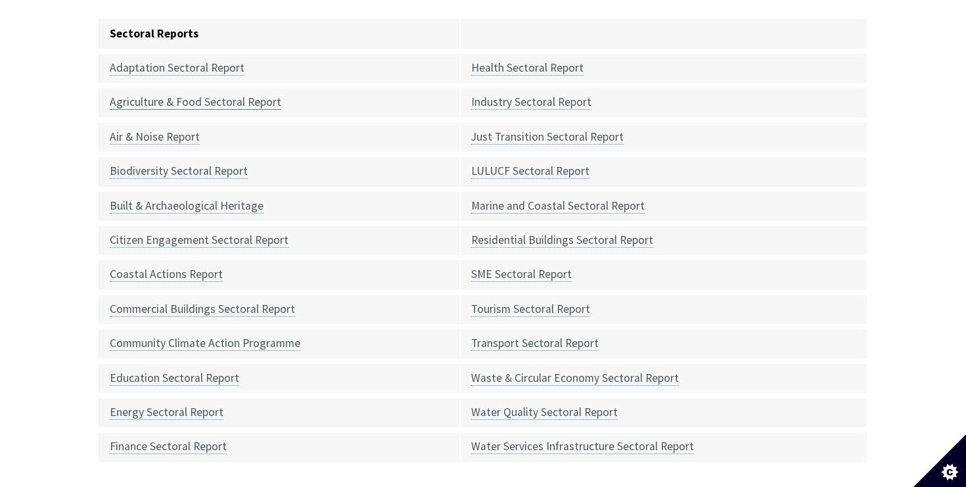
click at [153, 95] on link "Agriculture & Food Sectoral Report" at bounding box center [196, 102] width 172 height 15
